Goal: Task Accomplishment & Management: Complete application form

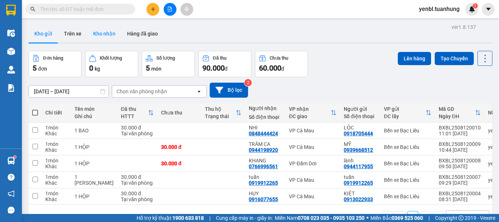
click at [102, 28] on button "Kho nhận" at bounding box center [104, 34] width 34 height 18
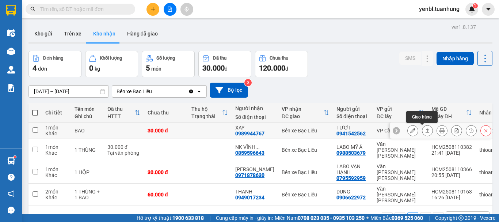
click at [425, 131] on icon at bounding box center [427, 130] width 5 height 5
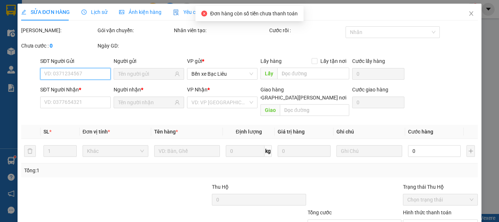
type input "0941542562"
type input "TƯƠI"
type input "0989944767"
type input "XAY"
type input "30.000"
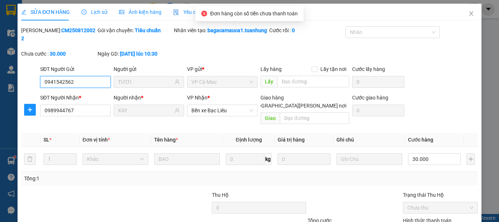
scroll to position [50, 0]
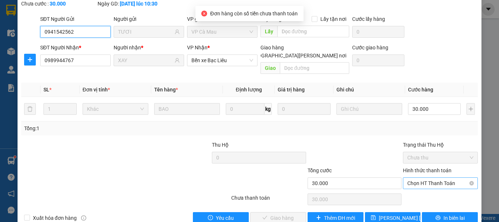
click at [415, 178] on span "Chọn HT Thanh Toán" at bounding box center [440, 182] width 66 height 11
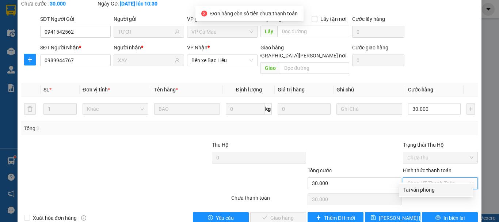
click at [418, 190] on div "Tại văn phòng" at bounding box center [435, 190] width 65 height 8
type input "0"
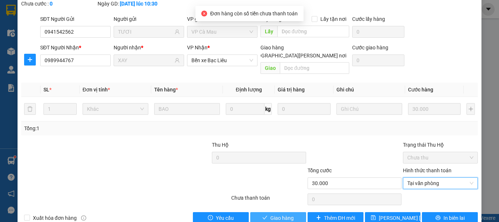
click at [277, 214] on span "Giao hàng" at bounding box center [281, 218] width 23 height 8
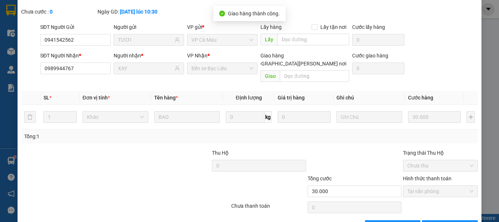
scroll to position [0, 0]
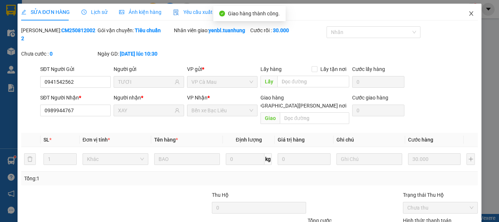
click at [468, 15] on icon "close" at bounding box center [471, 14] width 6 height 6
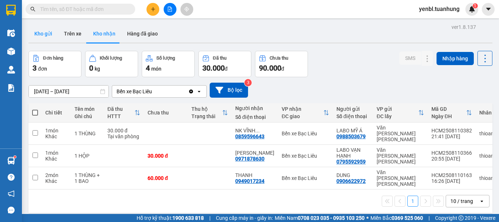
click at [51, 35] on button "Kho gửi" at bounding box center [43, 34] width 30 height 18
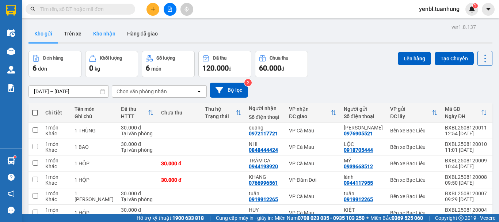
click at [100, 35] on button "Kho nhận" at bounding box center [104, 34] width 34 height 18
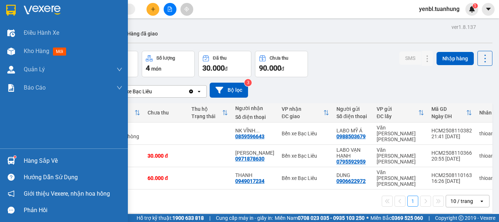
click at [12, 154] on div at bounding box center [11, 160] width 13 height 13
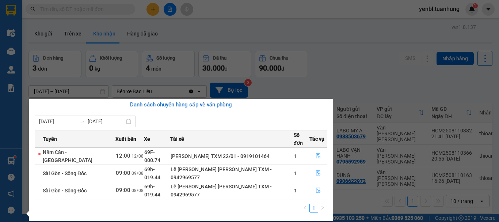
click at [316, 153] on icon "file-done" at bounding box center [318, 155] width 5 height 5
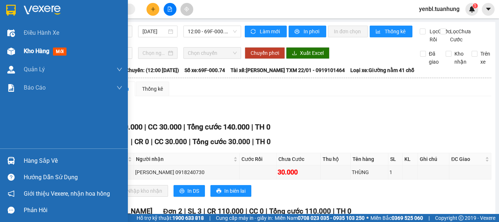
click at [42, 53] on span "Kho hàng" at bounding box center [37, 50] width 26 height 7
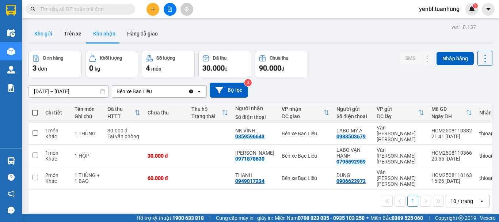
click at [47, 32] on button "Kho gửi" at bounding box center [43, 34] width 30 height 18
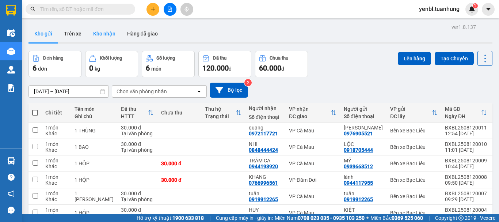
click at [106, 35] on button "Kho nhận" at bounding box center [104, 34] width 34 height 18
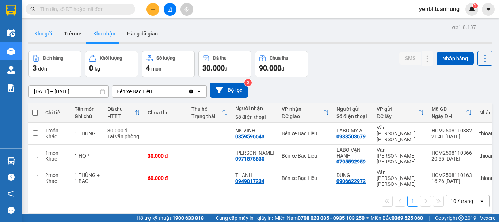
click at [33, 34] on button "Kho gửi" at bounding box center [43, 34] width 30 height 18
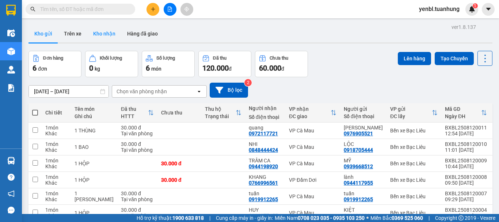
click at [99, 29] on button "Kho nhận" at bounding box center [104, 34] width 34 height 18
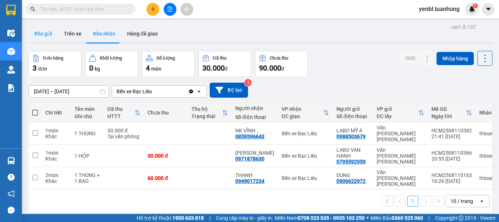
click at [47, 35] on button "Kho gửi" at bounding box center [43, 34] width 30 height 18
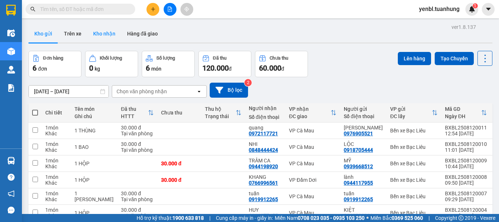
click at [107, 36] on button "Kho nhận" at bounding box center [104, 34] width 34 height 18
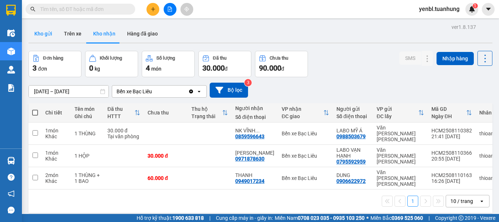
click at [47, 30] on button "Kho gửi" at bounding box center [43, 34] width 30 height 18
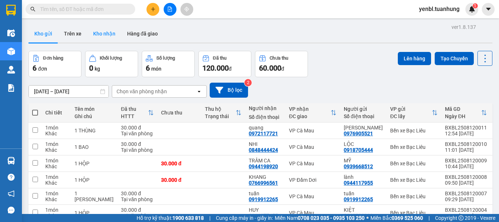
click at [100, 32] on button "Kho nhận" at bounding box center [104, 34] width 34 height 18
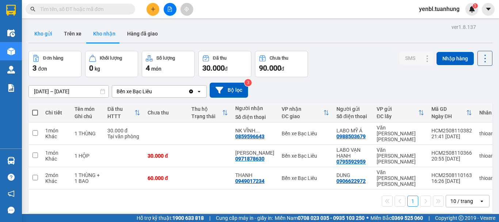
click at [45, 30] on button "Kho gửi" at bounding box center [43, 34] width 30 height 18
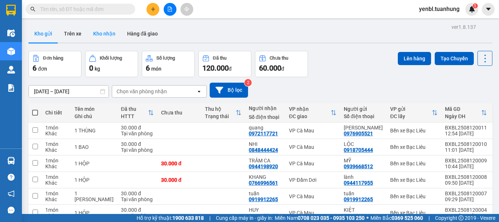
click at [115, 37] on button "Kho nhận" at bounding box center [104, 34] width 34 height 18
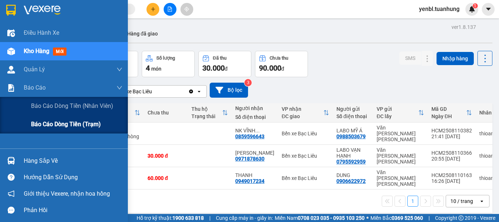
click at [46, 126] on span "Báo cáo dòng tiền (trạm)" at bounding box center [66, 123] width 70 height 9
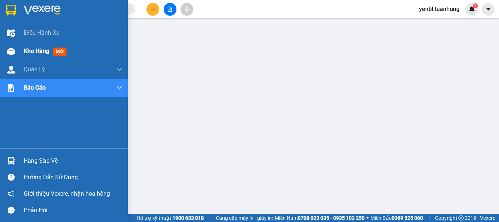
click at [20, 52] on div "Kho hàng mới" at bounding box center [64, 51] width 128 height 18
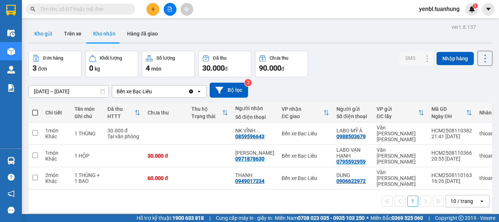
click at [37, 37] on button "Kho gửi" at bounding box center [43, 34] width 30 height 18
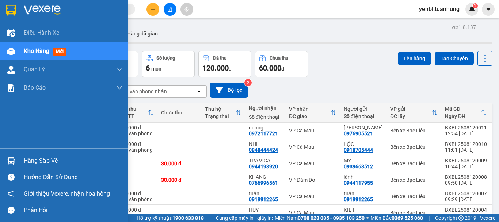
click at [22, 155] on div "Hàng sắp về" at bounding box center [64, 160] width 128 height 16
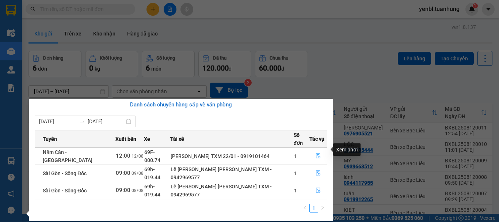
click at [317, 153] on icon "file-done" at bounding box center [318, 155] width 5 height 5
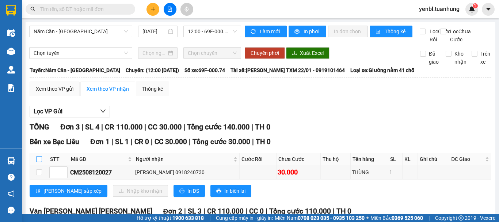
click at [39, 162] on input "checkbox" at bounding box center [39, 159] width 6 height 6
checkbox input "true"
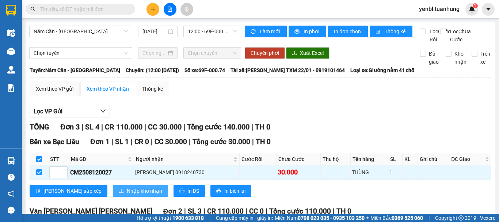
click at [119, 193] on icon "download" at bounding box center [121, 190] width 5 height 5
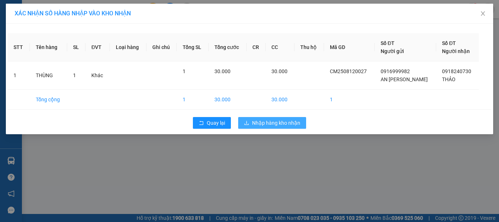
click at [257, 123] on span "Nhập hàng kho nhận" at bounding box center [276, 123] width 48 height 8
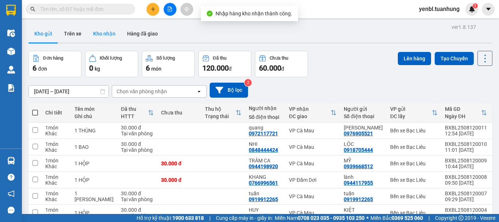
click at [106, 35] on button "Kho nhận" at bounding box center [104, 34] width 34 height 18
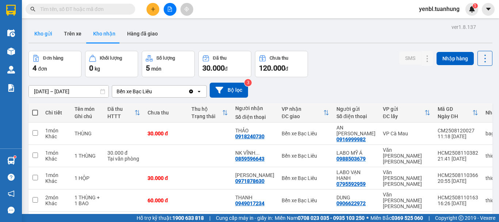
click at [48, 35] on button "Kho gửi" at bounding box center [43, 34] width 30 height 18
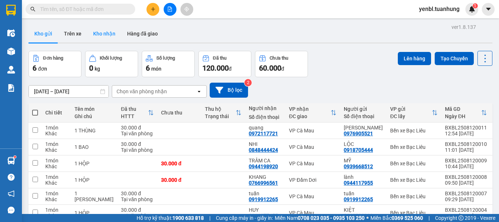
click at [98, 32] on button "Kho nhận" at bounding box center [104, 34] width 34 height 18
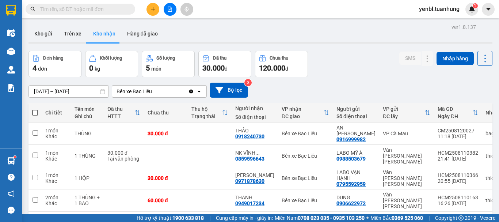
click at [108, 4] on span at bounding box center [81, 9] width 110 height 11
click at [81, 7] on input "text" at bounding box center [83, 9] width 86 height 8
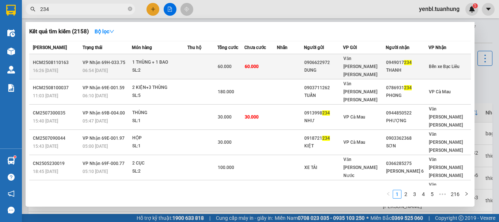
type input "234"
click at [435, 55] on td "Bến xe Bạc Liêu" at bounding box center [449, 66] width 43 height 25
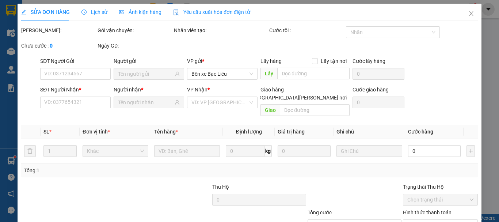
type input "0906622972"
type input "DUNG"
type input "0949017234"
type input "THANH"
type input "60.000"
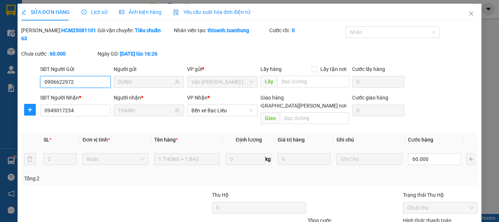
scroll to position [47, 0]
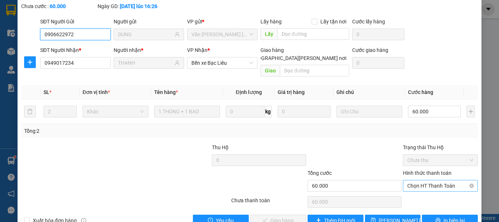
click at [451, 180] on span "Chọn HT Thanh Toán" at bounding box center [440, 185] width 66 height 11
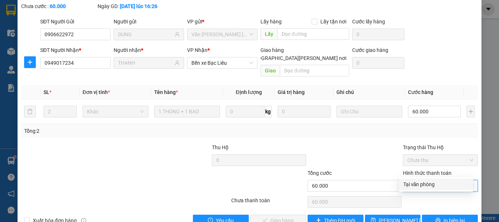
drag, startPoint x: 450, startPoint y: 176, endPoint x: 440, endPoint y: 187, distance: 15.0
click at [446, 183] on div "Tại văn phòng" at bounding box center [435, 184] width 65 height 8
type input "0"
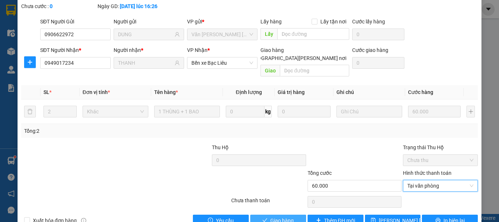
drag, startPoint x: 294, startPoint y: 202, endPoint x: 298, endPoint y: 181, distance: 21.3
click at [293, 214] on button "Giao hàng" at bounding box center [278, 220] width 56 height 12
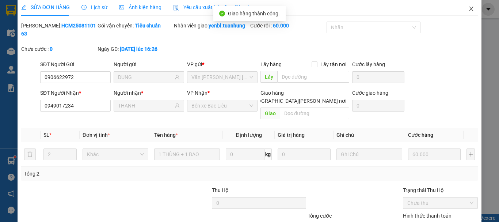
scroll to position [0, 0]
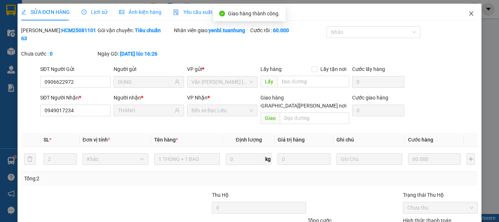
click at [468, 14] on icon "close" at bounding box center [471, 14] width 6 height 6
